Goal: Task Accomplishment & Management: Manage account settings

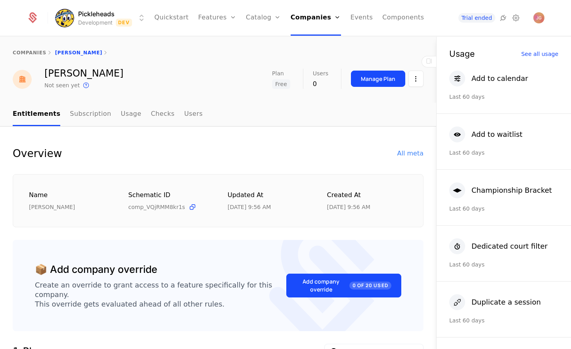
click at [215, 22] on link "Features" at bounding box center [217, 18] width 38 height 36
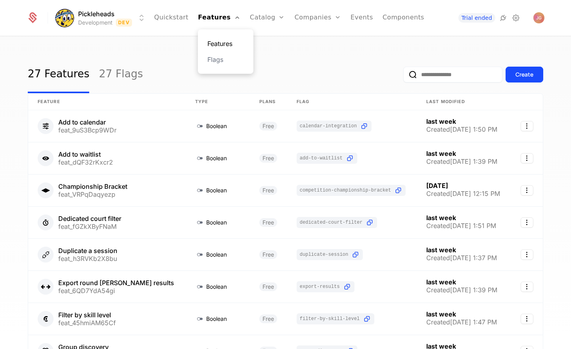
click at [219, 44] on link "Features" at bounding box center [226, 44] width 37 height 10
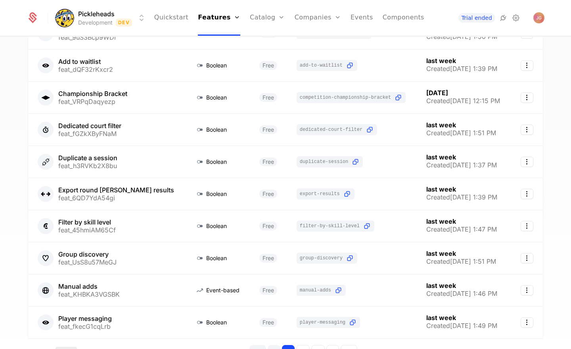
scroll to position [149, 0]
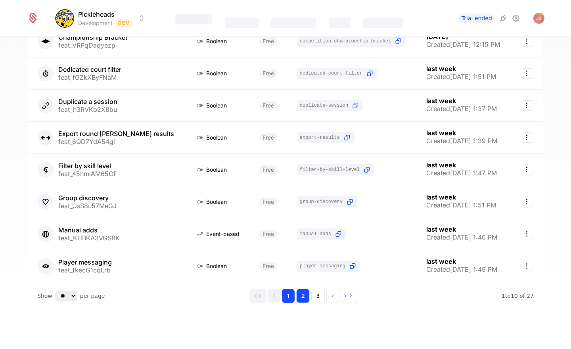
click at [305, 298] on button "2" at bounding box center [302, 296] width 13 height 14
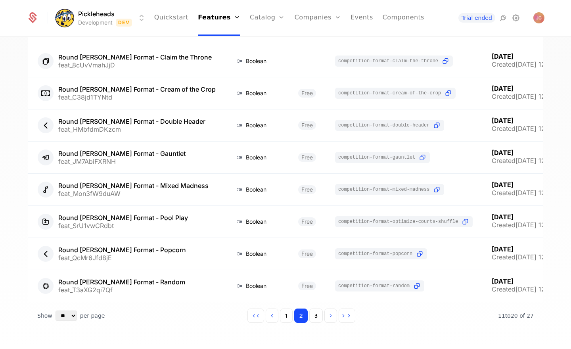
scroll to position [149, 0]
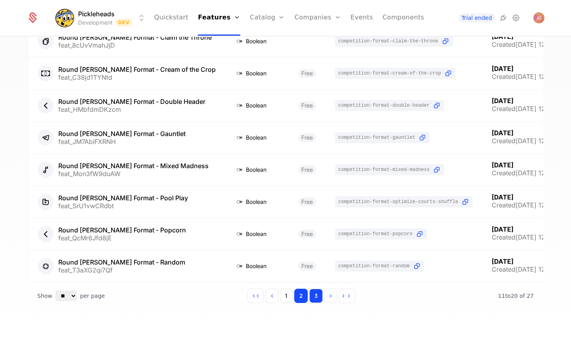
click at [316, 298] on button "3" at bounding box center [316, 296] width 13 height 14
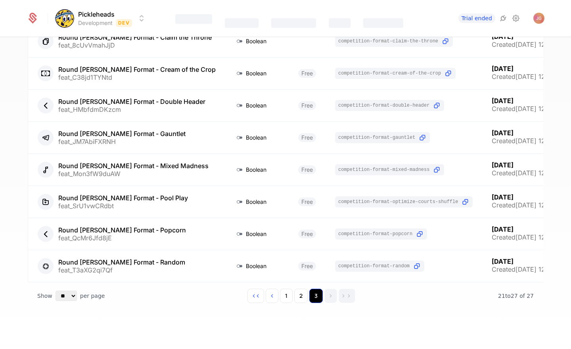
click at [316, 298] on button "3" at bounding box center [316, 296] width 13 height 14
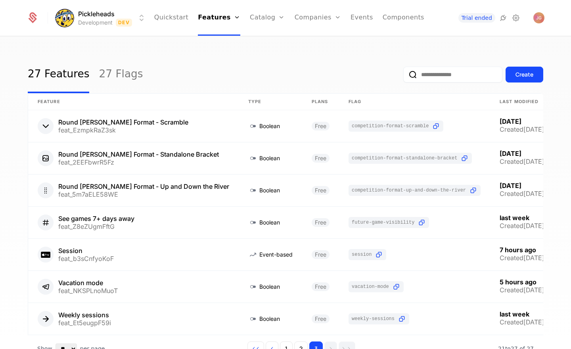
scroll to position [53, 0]
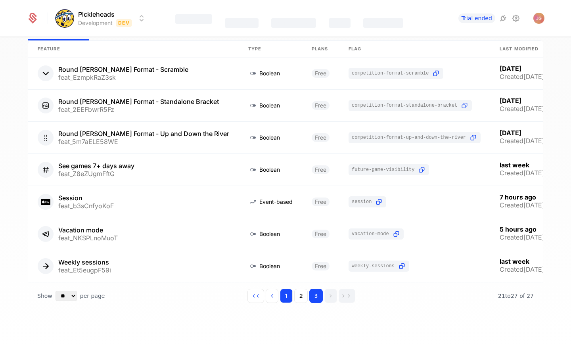
click at [290, 297] on button "1" at bounding box center [286, 296] width 13 height 14
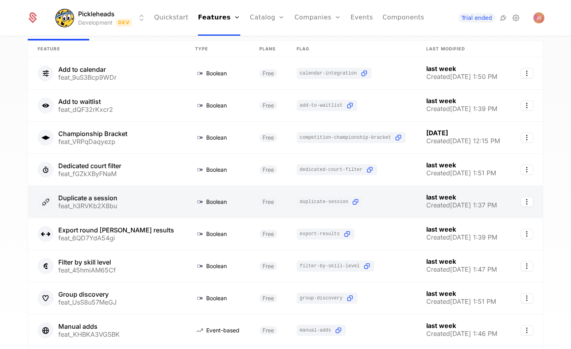
scroll to position [149, 0]
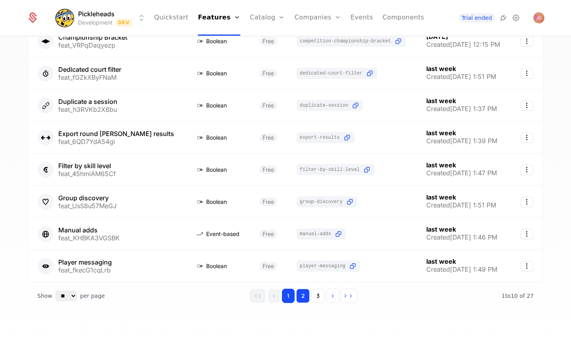
click at [302, 298] on button "2" at bounding box center [302, 296] width 13 height 14
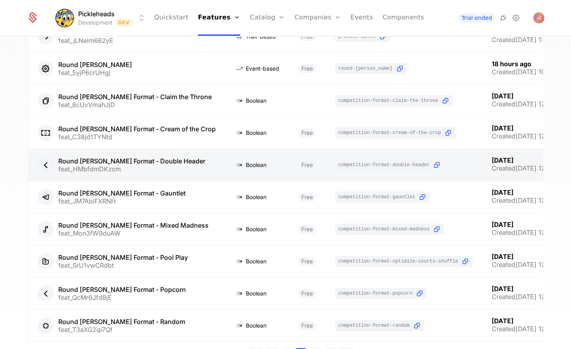
scroll to position [149, 0]
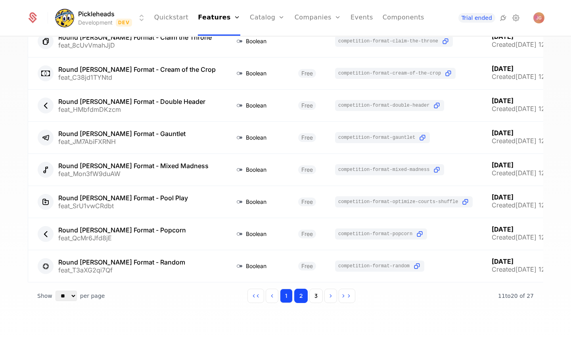
click at [292, 298] on button "1" at bounding box center [286, 296] width 13 height 14
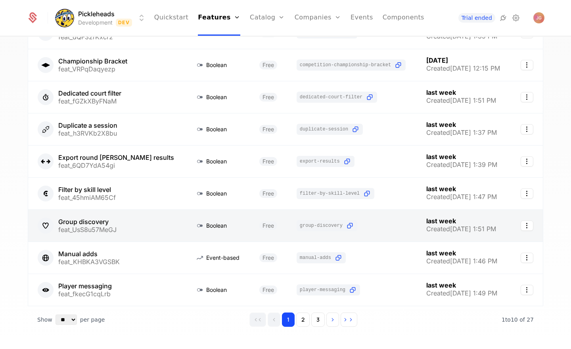
scroll to position [149, 0]
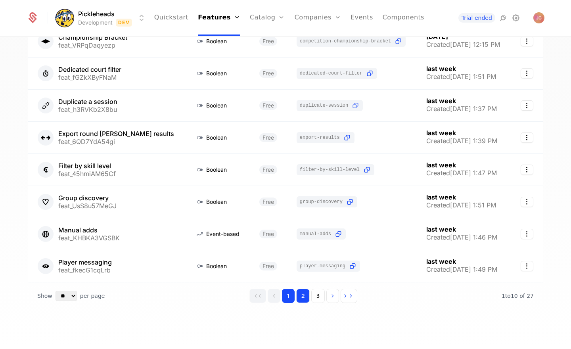
click at [306, 298] on button "2" at bounding box center [302, 296] width 13 height 14
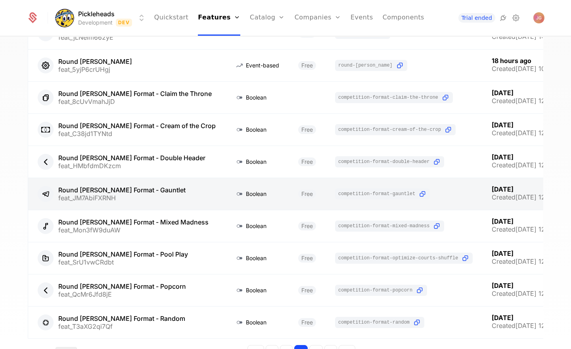
scroll to position [90, 0]
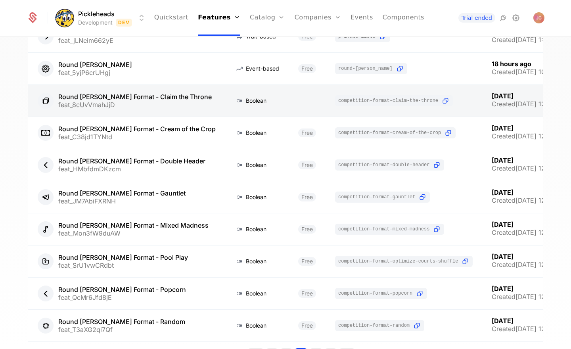
click at [150, 106] on link at bounding box center [126, 101] width 197 height 32
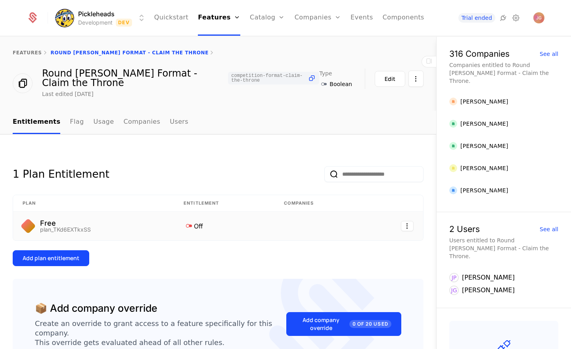
click at [190, 227] on icon at bounding box center [189, 226] width 10 height 10
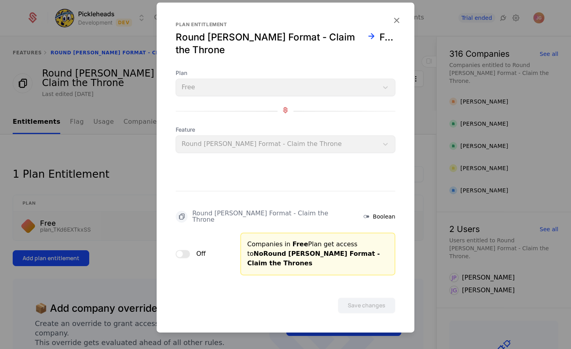
click at [187, 250] on button "Off" at bounding box center [183, 254] width 14 height 8
click at [369, 298] on button "Save changes" at bounding box center [367, 306] width 58 height 16
